Goal: Browse casually

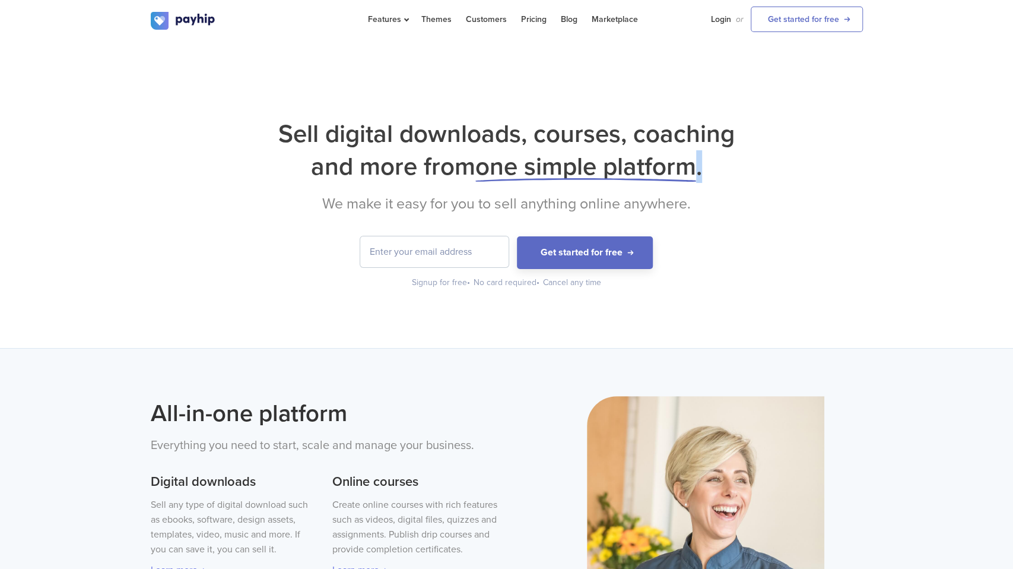
drag, startPoint x: 302, startPoint y: 172, endPoint x: 716, endPoint y: 171, distance: 413.8
click at [716, 171] on h1 "Sell digital downloads, courses, coaching and more from one simple platform ." at bounding box center [507, 150] width 712 height 65
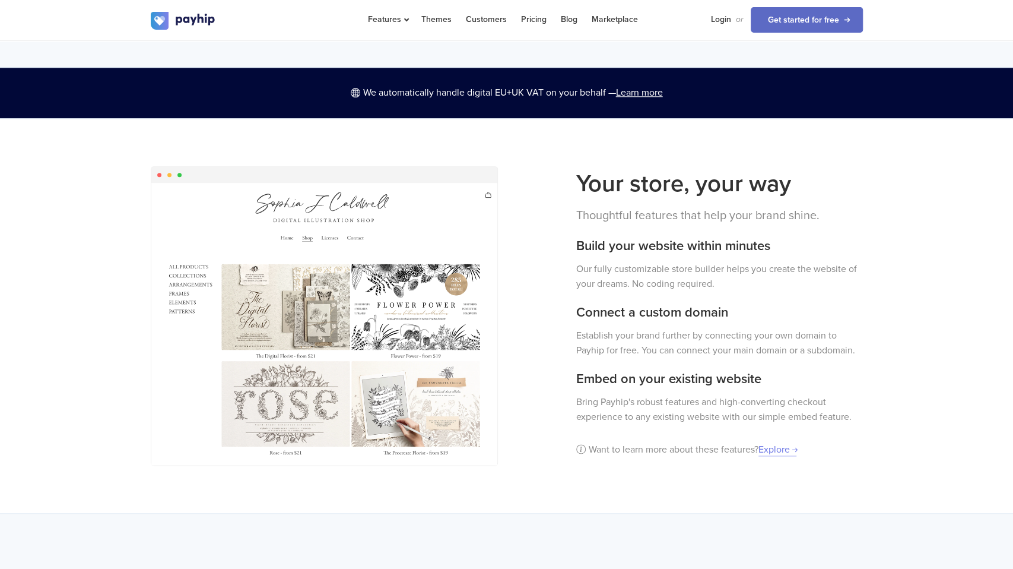
scroll to position [866, 0]
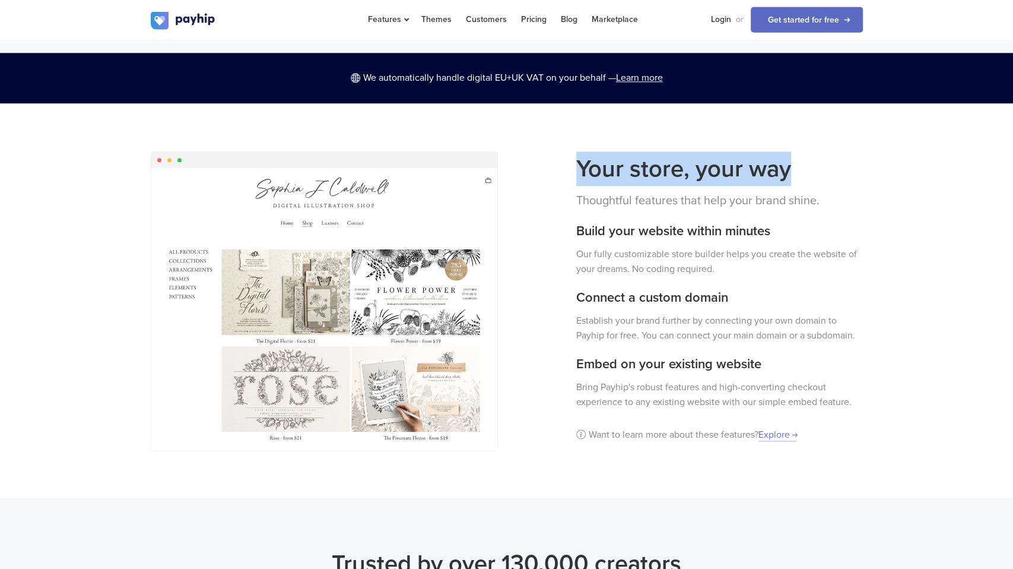
drag, startPoint x: 570, startPoint y: 155, endPoint x: 787, endPoint y: 156, distance: 217.3
click at [787, 156] on div "Your store, your way Thoughtful features that help your brand shine. Build your…" at bounding box center [720, 300] width 305 height 297
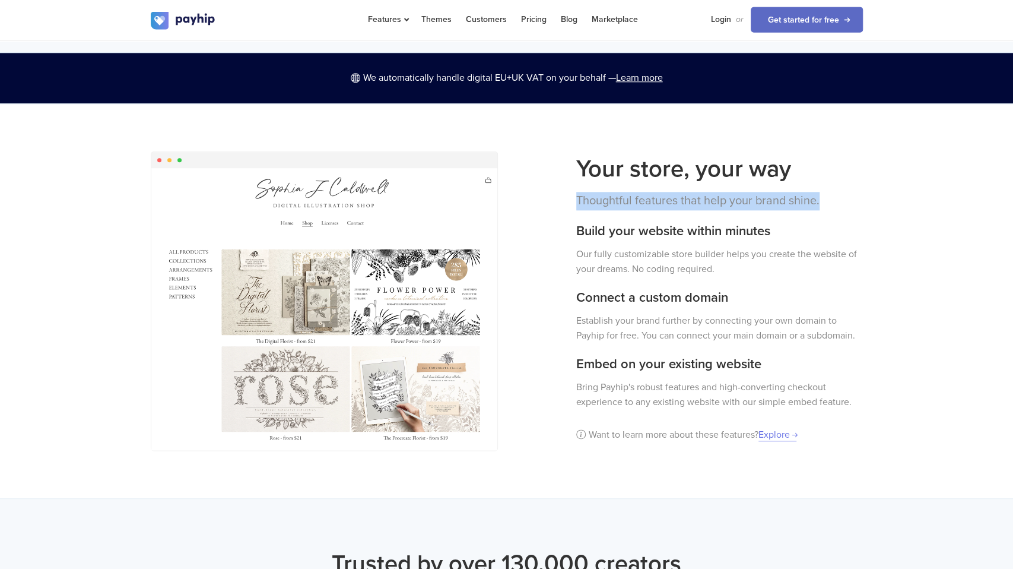
drag, startPoint x: 575, startPoint y: 184, endPoint x: 826, endPoint y: 180, distance: 250.6
click at [826, 180] on div "Your store, your way Thoughtful features that help your brand shine. Build your…" at bounding box center [720, 300] width 305 height 297
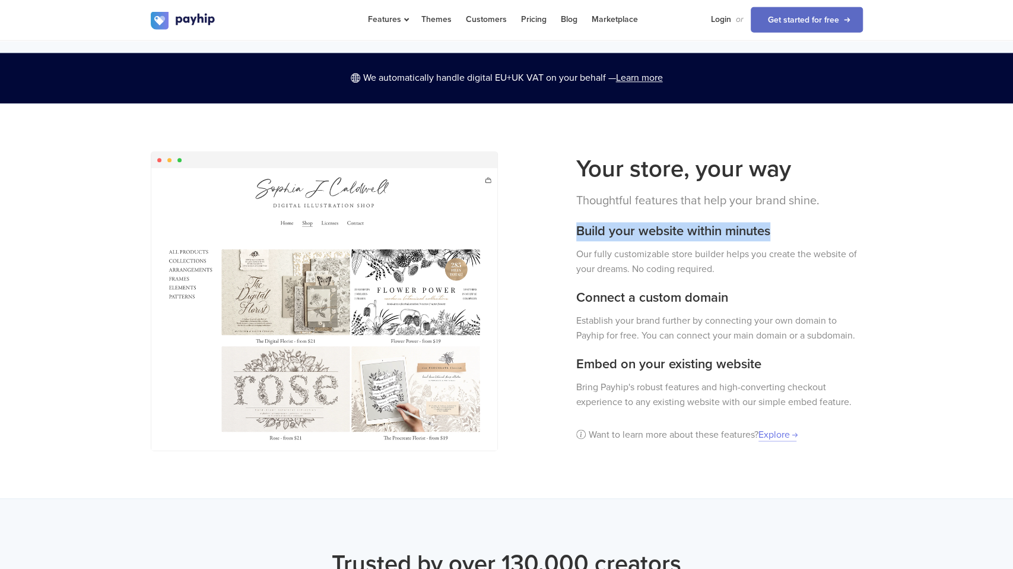
drag, startPoint x: 576, startPoint y: 220, endPoint x: 779, endPoint y: 216, distance: 202.5
click at [779, 216] on div "Your store, your way Thoughtful features that help your brand shine. Build your…" at bounding box center [720, 300] width 305 height 297
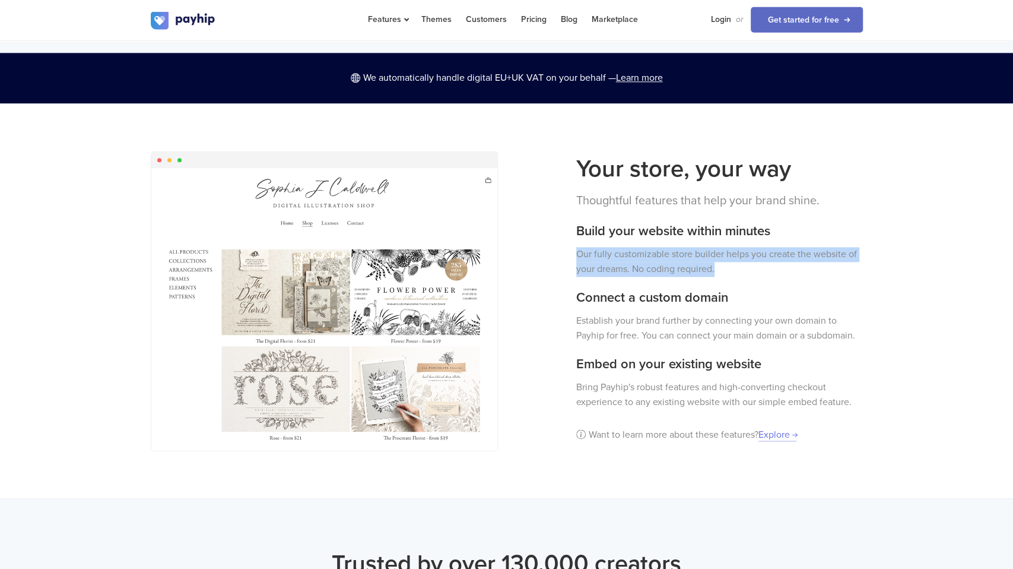
drag, startPoint x: 571, startPoint y: 237, endPoint x: 725, endPoint y: 259, distance: 156.5
click at [725, 259] on div "Your store, your way Thoughtful features that help your brand shine. Build your…" at bounding box center [720, 300] width 305 height 297
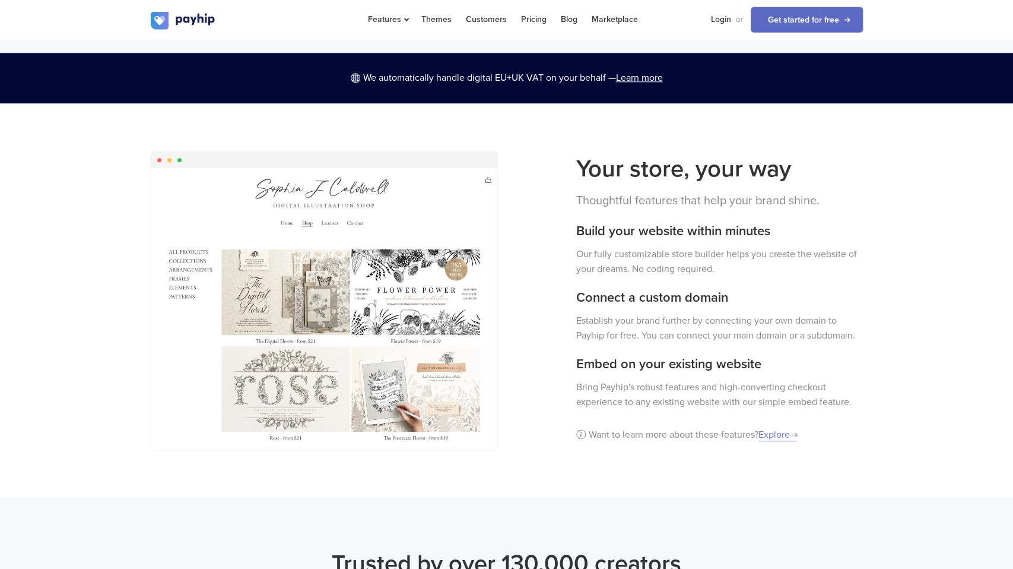
click at [725, 259] on p "Our fully customizable store builder helps you create the website of your dream…" at bounding box center [719, 263] width 287 height 30
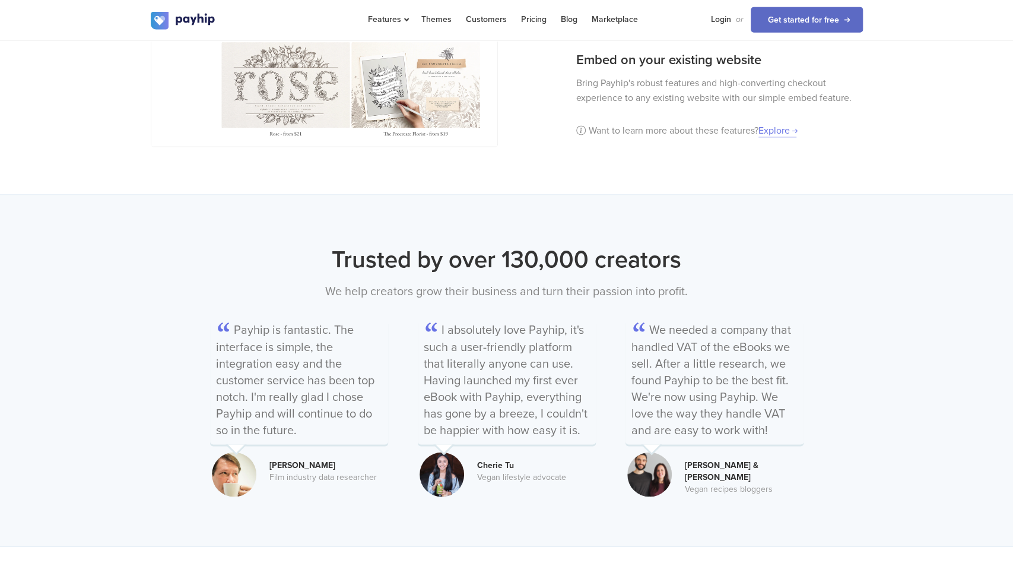
scroll to position [1191, 0]
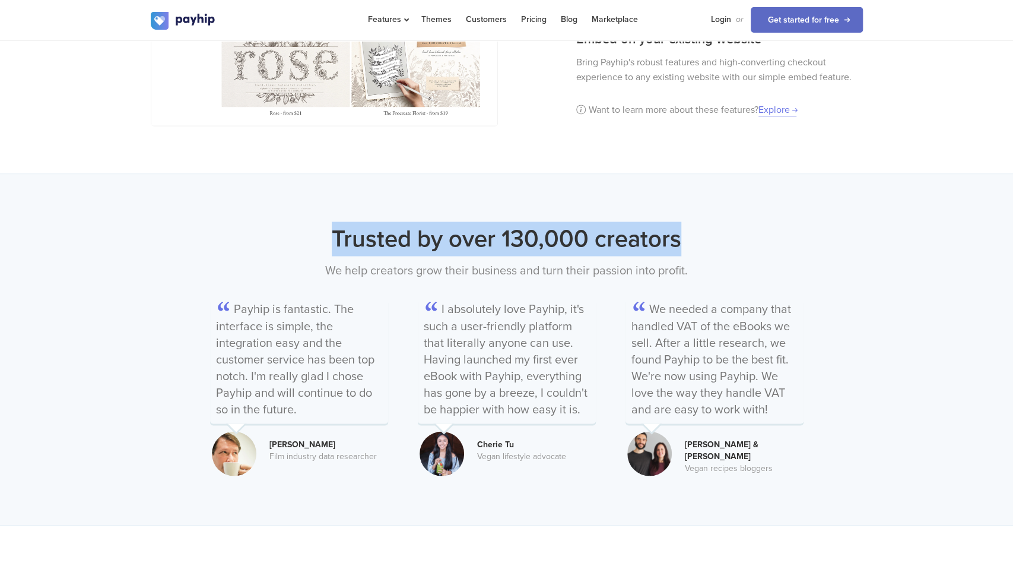
drag, startPoint x: 318, startPoint y: 223, endPoint x: 681, endPoint y: 230, distance: 362.8
click at [681, 230] on h2 "Trusted by over 130,000 creators" at bounding box center [507, 238] width 712 height 34
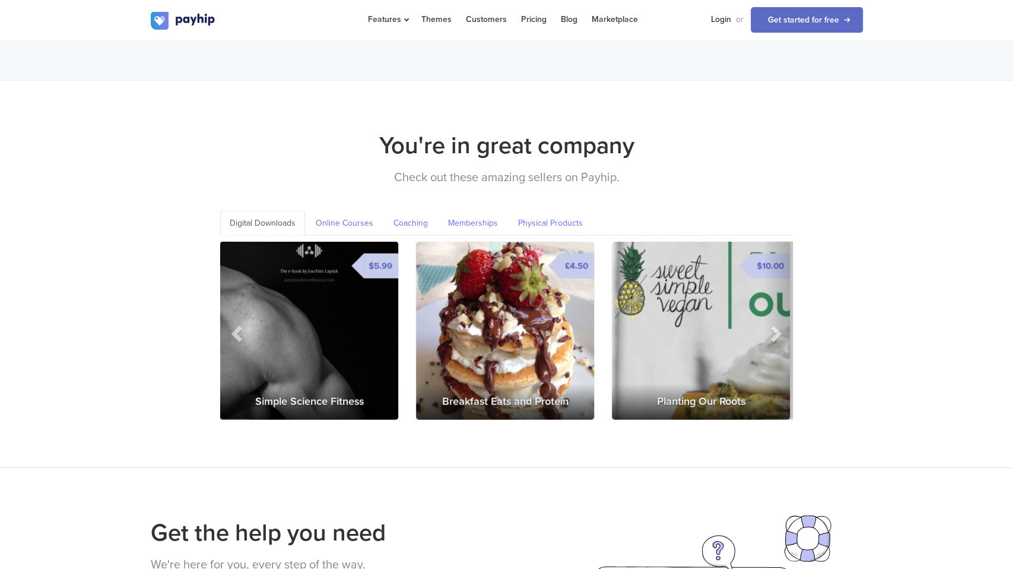
scroll to position [1637, 0]
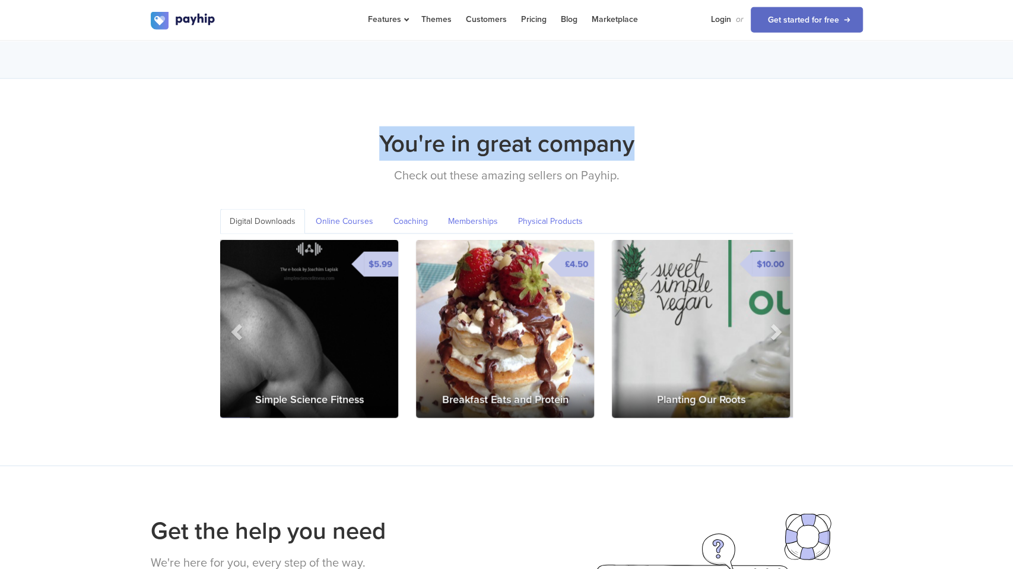
drag, startPoint x: 365, startPoint y: 115, endPoint x: 654, endPoint y: 134, distance: 289.7
click at [654, 134] on h2 "You're in great company" at bounding box center [507, 143] width 712 height 34
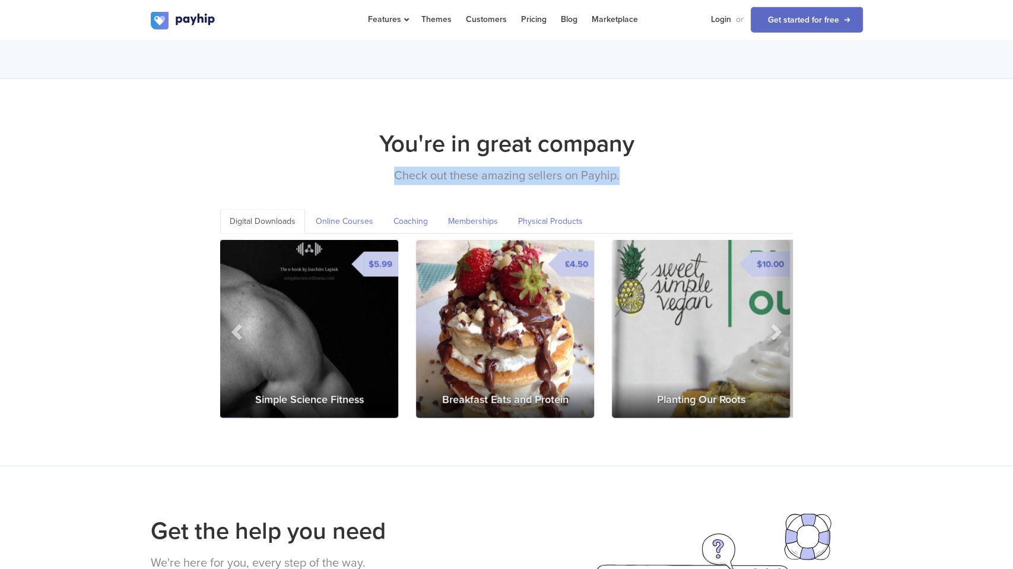
drag, startPoint x: 386, startPoint y: 160, endPoint x: 619, endPoint y: 159, distance: 232.7
click at [619, 167] on p "Check out these amazing sellers on Payhip." at bounding box center [507, 176] width 712 height 18
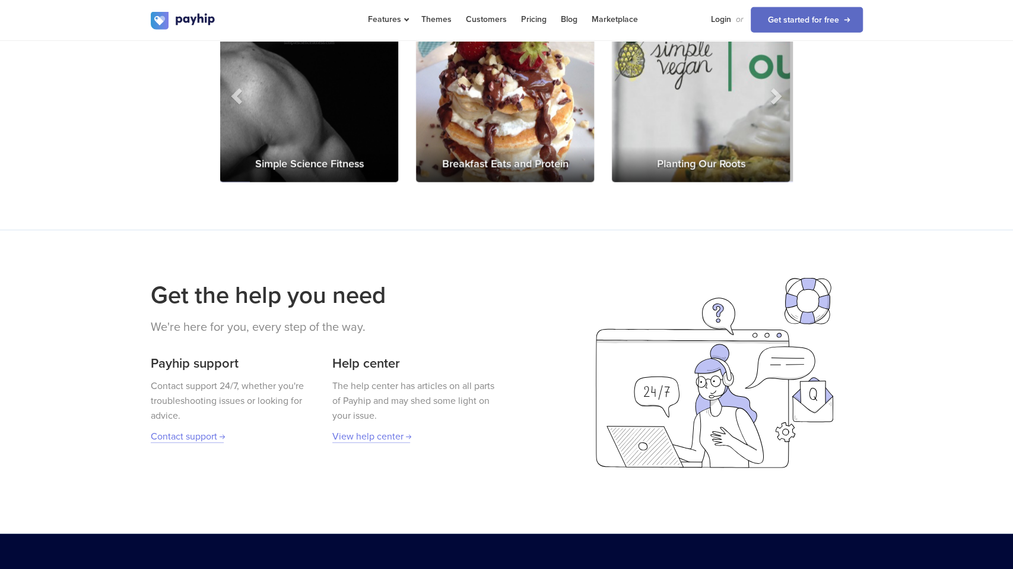
scroll to position [1877, 0]
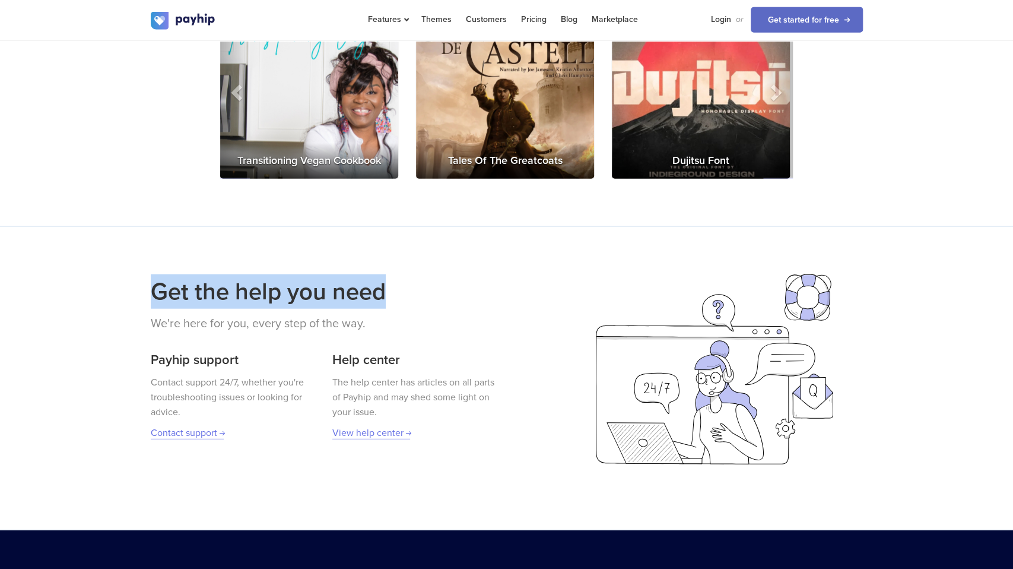
drag, startPoint x: 155, startPoint y: 277, endPoint x: 393, endPoint y: 277, distance: 238.1
click at [393, 277] on h2 "Get the help you need" at bounding box center [324, 291] width 347 height 34
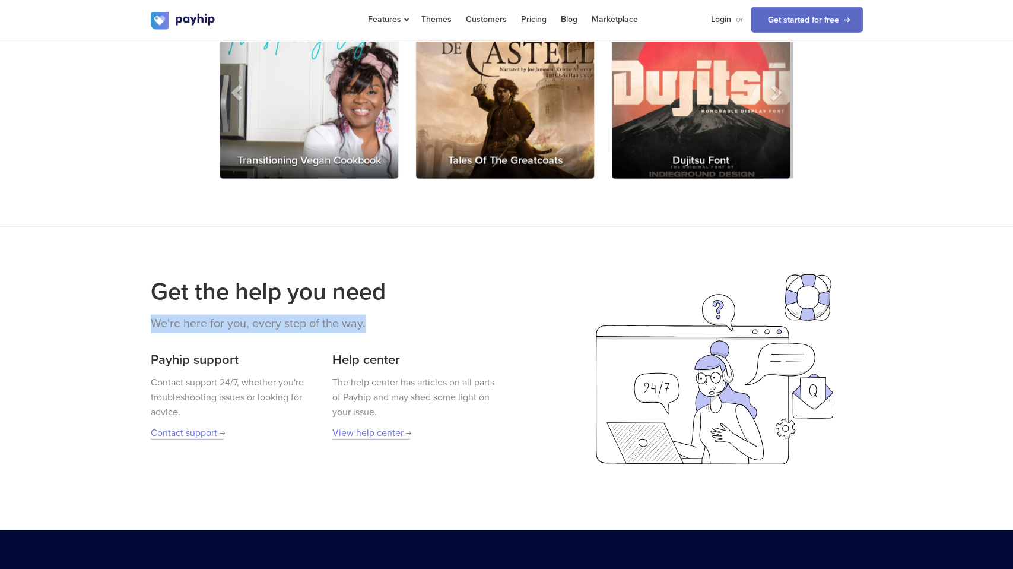
drag, startPoint x: 153, startPoint y: 311, endPoint x: 375, endPoint y: 306, distance: 221.5
click at [375, 315] on p "We're here for you, every step of the way." at bounding box center [324, 324] width 347 height 18
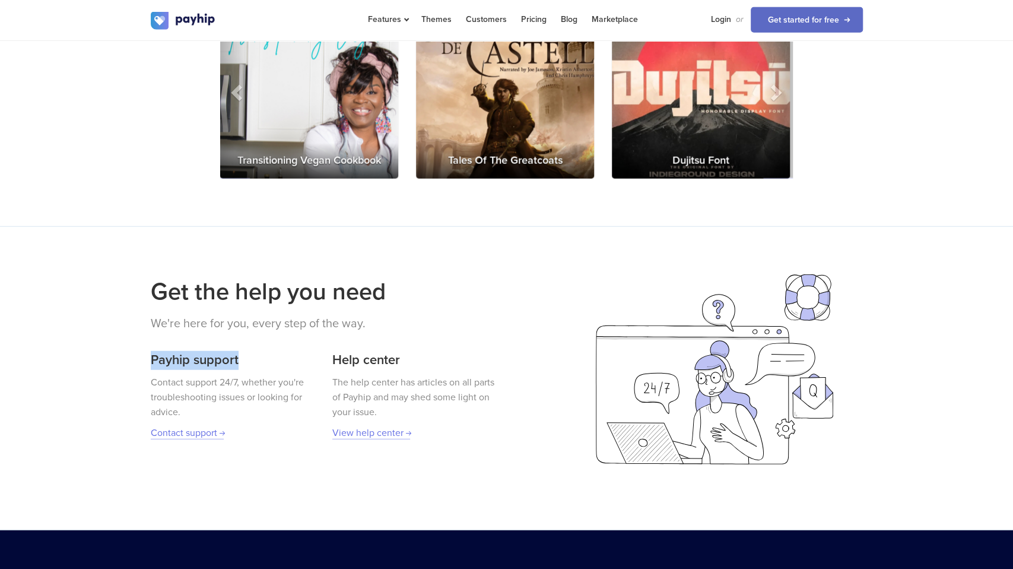
drag, startPoint x: 148, startPoint y: 346, endPoint x: 257, endPoint y: 333, distance: 109.9
click at [257, 333] on div "Get the help you need We're here for you, every step of the way. Payhip support…" at bounding box center [324, 357] width 365 height 167
click at [257, 339] on div "Payhip support Contact support 24/7, whether you're troubleshooting issues or l…" at bounding box center [233, 390] width 165 height 102
